Goal: Obtain resource: Download file/media

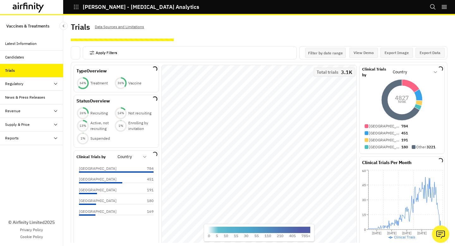
click at [104, 52] on button "Apply Filters" at bounding box center [103, 53] width 28 height 10
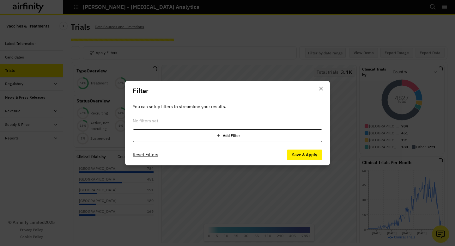
click at [199, 131] on div "Add Filter" at bounding box center [228, 135] width 190 height 13
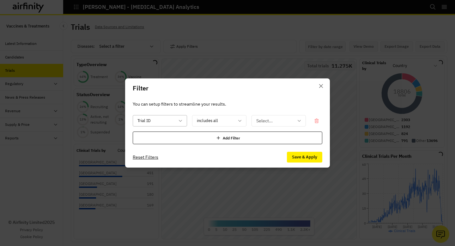
click at [172, 122] on div at bounding box center [155, 121] width 37 height 8
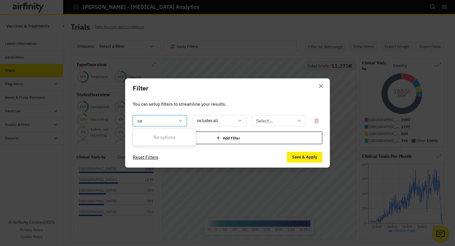
type input "c"
type input "loc"
click at [174, 132] on div "Locations" at bounding box center [164, 137] width 61 height 12
click at [241, 121] on icon at bounding box center [239, 120] width 5 height 5
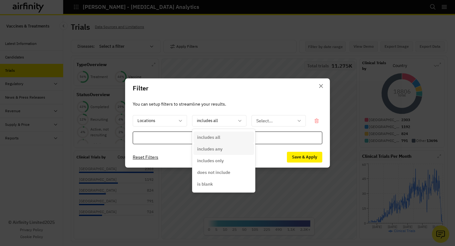
click at [233, 148] on div "includes any" at bounding box center [223, 149] width 53 height 7
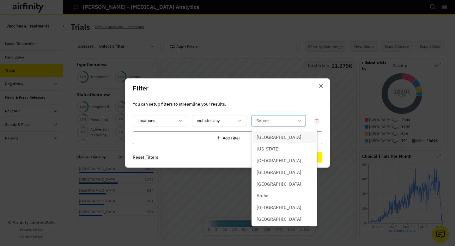
click at [275, 125] on div "Select..." at bounding box center [278, 120] width 54 height 11
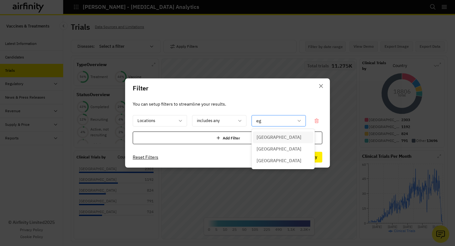
type input "egy"
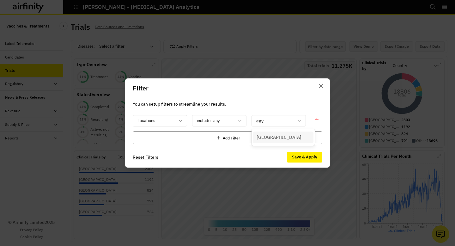
click at [276, 139] on div "[GEOGRAPHIC_DATA]" at bounding box center [283, 137] width 53 height 7
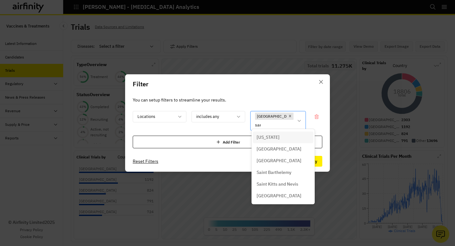
type input "saud"
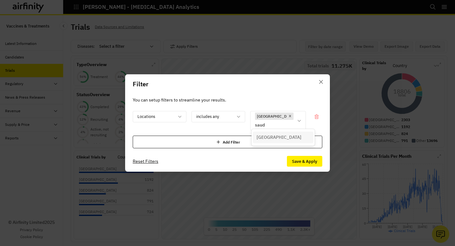
click at [292, 133] on div "[GEOGRAPHIC_DATA]" at bounding box center [283, 137] width 61 height 12
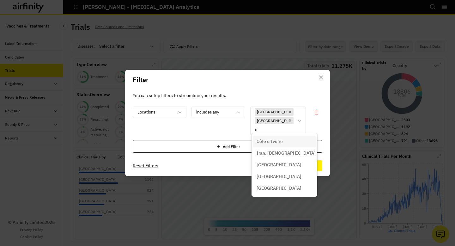
type input "ira"
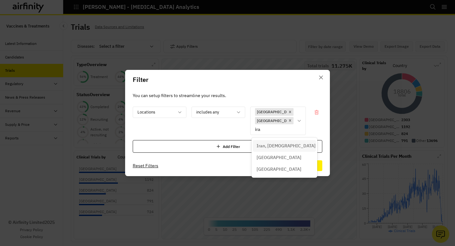
click at [281, 145] on p "Iran, [DEMOGRAPHIC_DATA] Republic of" at bounding box center [298, 145] width 83 height 7
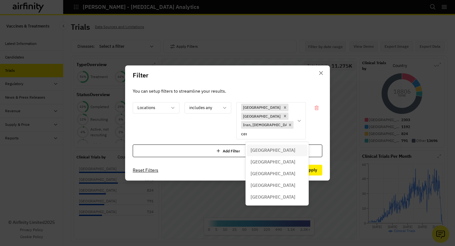
type input "cent"
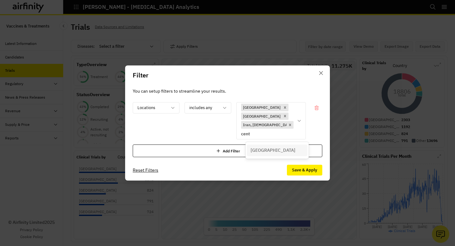
click at [282, 153] on p "[GEOGRAPHIC_DATA]" at bounding box center [273, 150] width 45 height 7
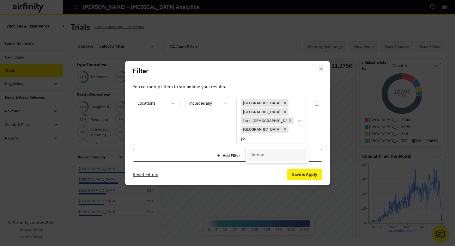
type input "jor"
click at [269, 156] on div "Jordan" at bounding box center [277, 154] width 53 height 7
click at [293, 149] on div "No options" at bounding box center [277, 155] width 61 height 12
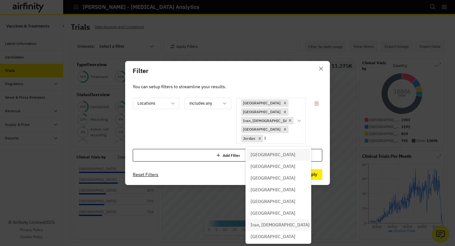
type input "le"
click at [288, 195] on div "[GEOGRAPHIC_DATA]" at bounding box center [278, 190] width 63 height 12
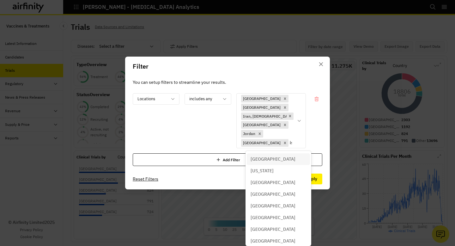
type input "isr"
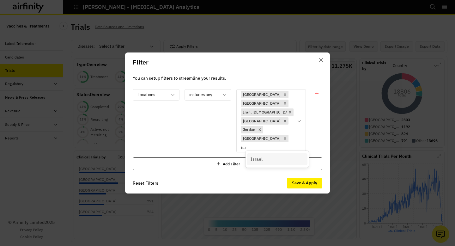
click at [288, 156] on div "Israel" at bounding box center [277, 159] width 53 height 7
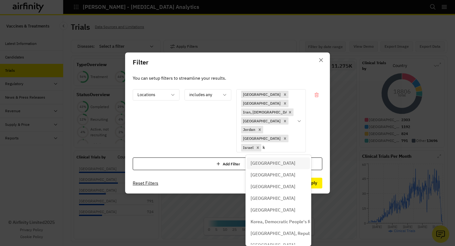
type input "ku"
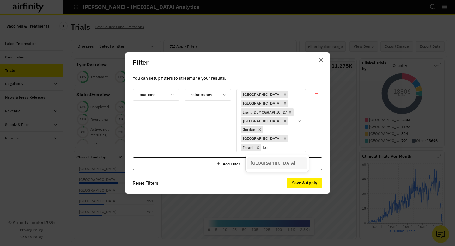
click at [274, 165] on div "[GEOGRAPHIC_DATA]" at bounding box center [277, 163] width 53 height 7
click at [302, 150] on div "[GEOGRAPHIC_DATA] [GEOGRAPHIC_DATA] [GEOGRAPHIC_DATA], [DEMOGRAPHIC_DATA][GEOGR…" at bounding box center [270, 120] width 69 height 63
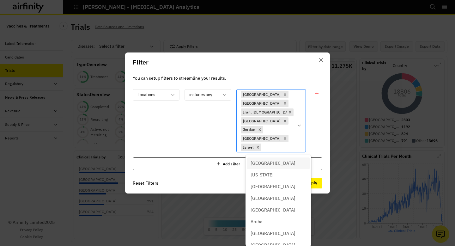
scroll to position [7, 0]
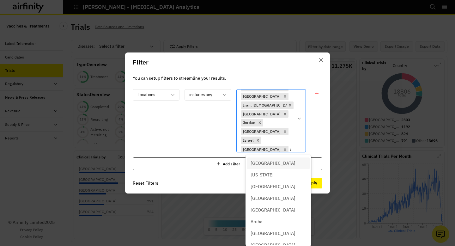
type input "qa"
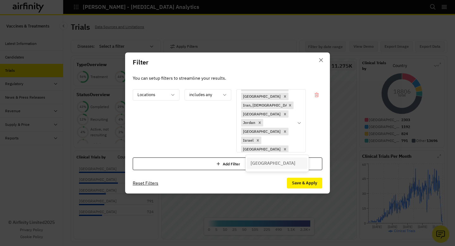
click at [273, 162] on div "[GEOGRAPHIC_DATA]" at bounding box center [277, 163] width 53 height 7
type input "[PERSON_NAME]"
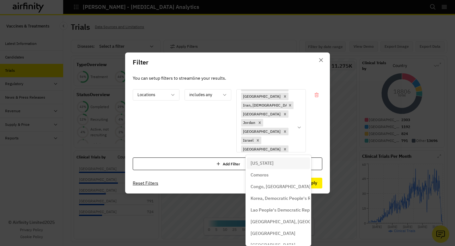
type input "moro"
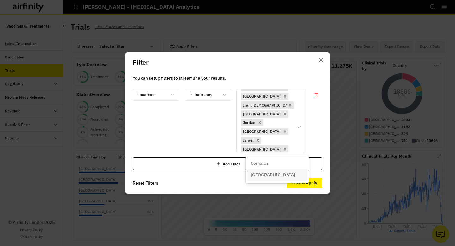
click at [267, 170] on div "[GEOGRAPHIC_DATA]" at bounding box center [277, 175] width 61 height 12
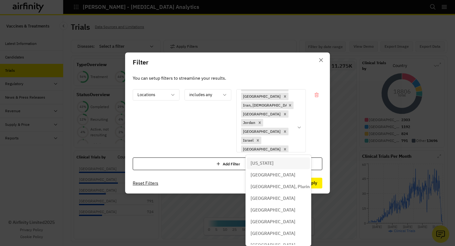
scroll to position [16, 0]
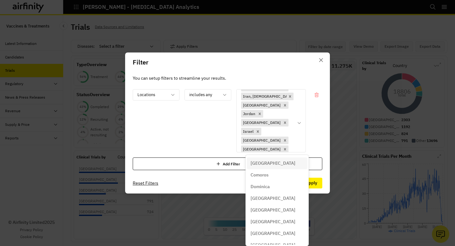
type input "oma"
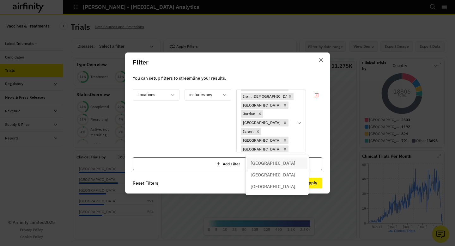
click at [270, 160] on div "[GEOGRAPHIC_DATA]" at bounding box center [277, 163] width 53 height 7
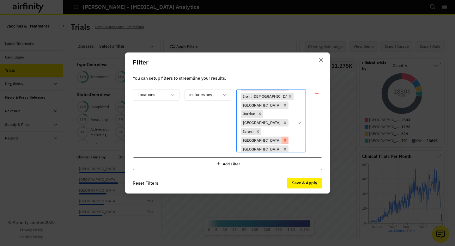
scroll to position [27, 0]
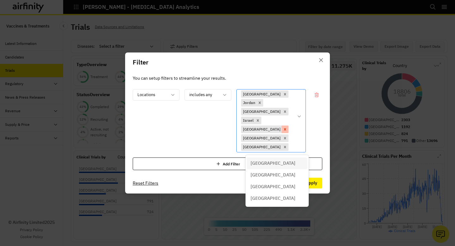
type input "tun"
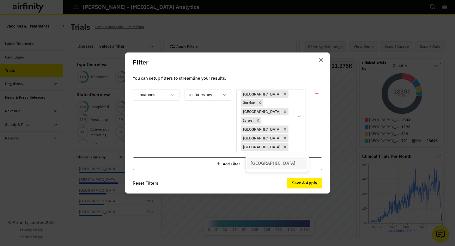
click at [279, 160] on div "[GEOGRAPHIC_DATA]" at bounding box center [277, 163] width 53 height 7
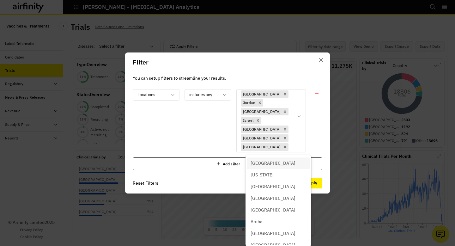
scroll to position [33, 0]
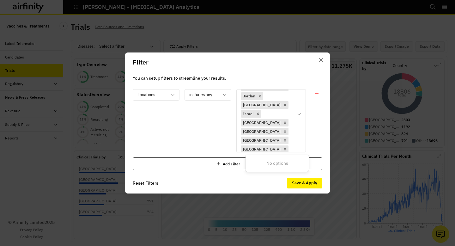
type input "alg"
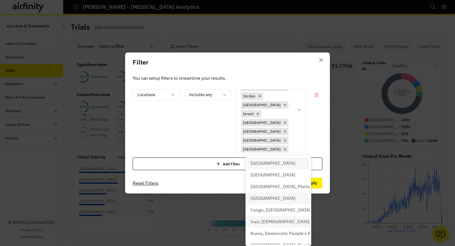
type input "lib"
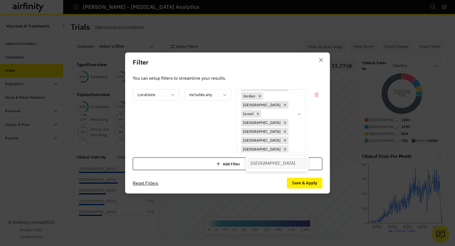
click at [280, 160] on div "[GEOGRAPHIC_DATA]" at bounding box center [277, 163] width 53 height 7
click at [306, 184] on button "Save & Apply" at bounding box center [304, 183] width 35 height 11
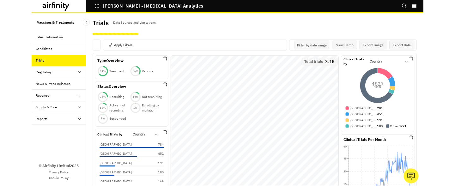
scroll to position [6, 0]
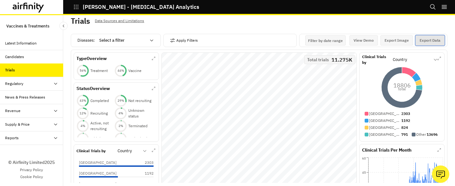
click at [427, 41] on button "Export Data" at bounding box center [429, 40] width 29 height 10
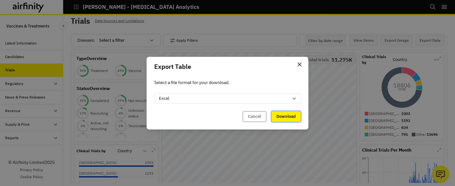
click at [293, 119] on button "Download" at bounding box center [285, 116] width 29 height 11
